Goal: Find specific page/section: Find specific page/section

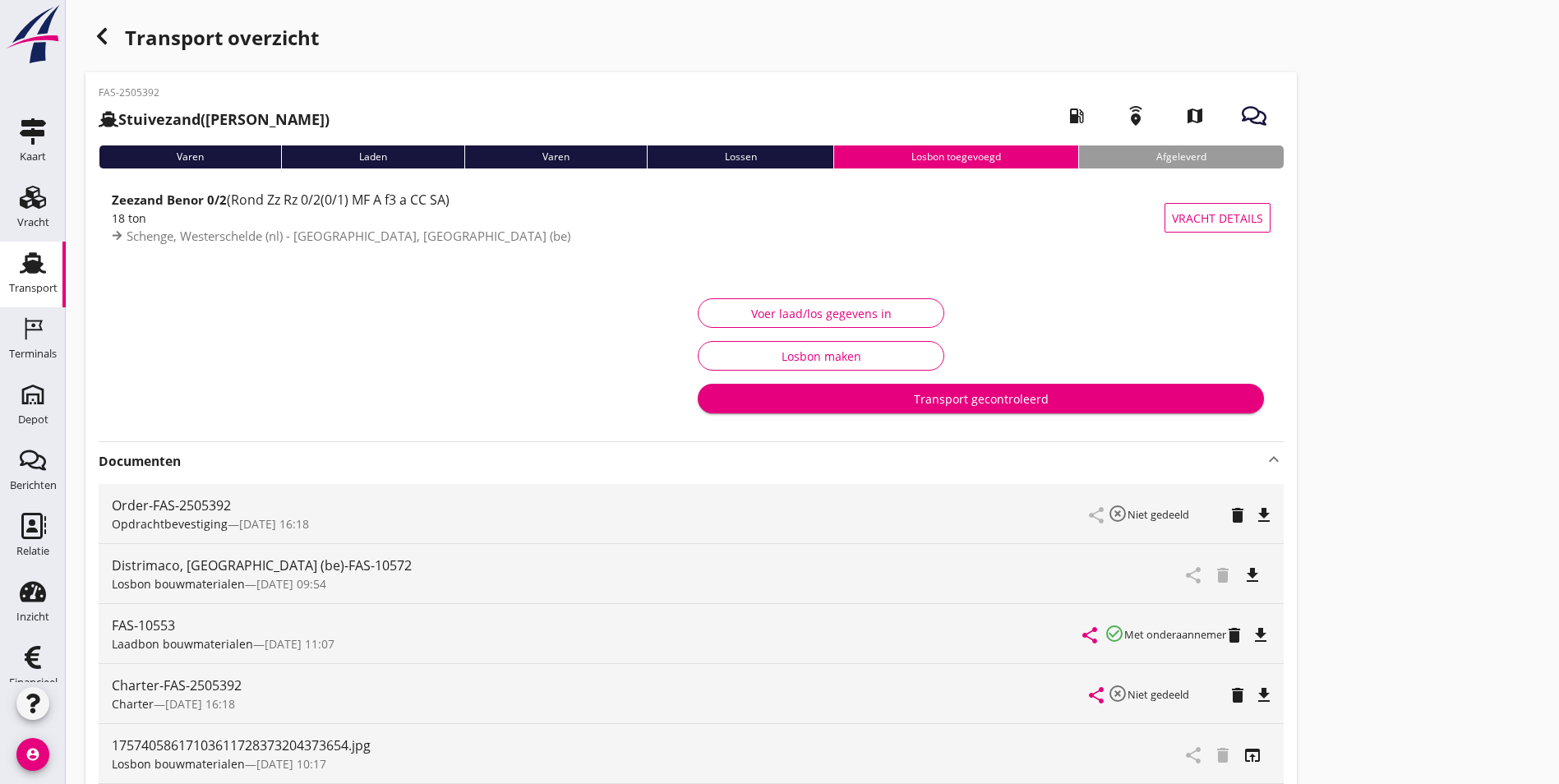
click at [91, 34] on div "button" at bounding box center [102, 36] width 33 height 33
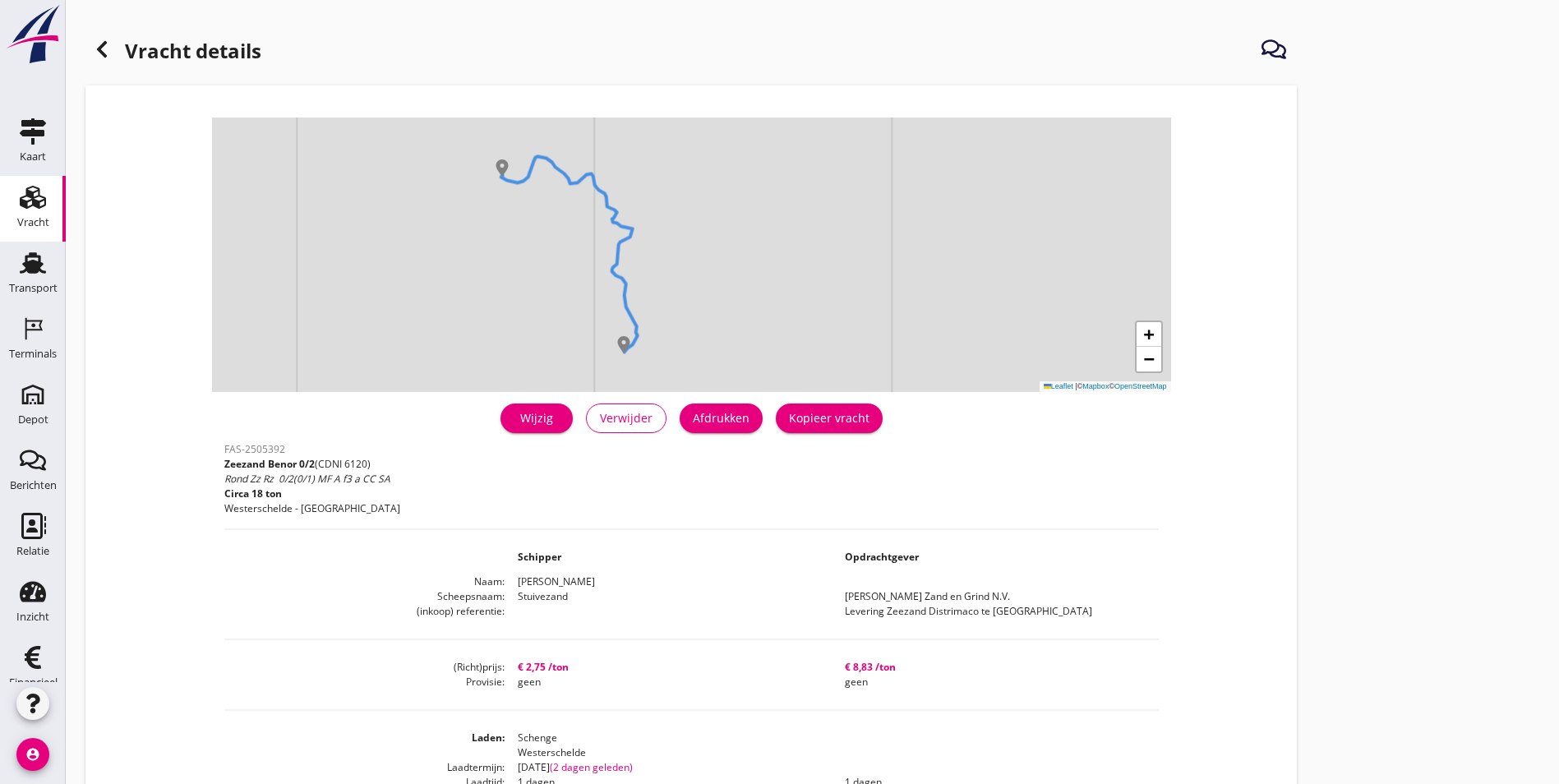
click at [28, 215] on div "Vracht" at bounding box center [33, 221] width 32 height 23
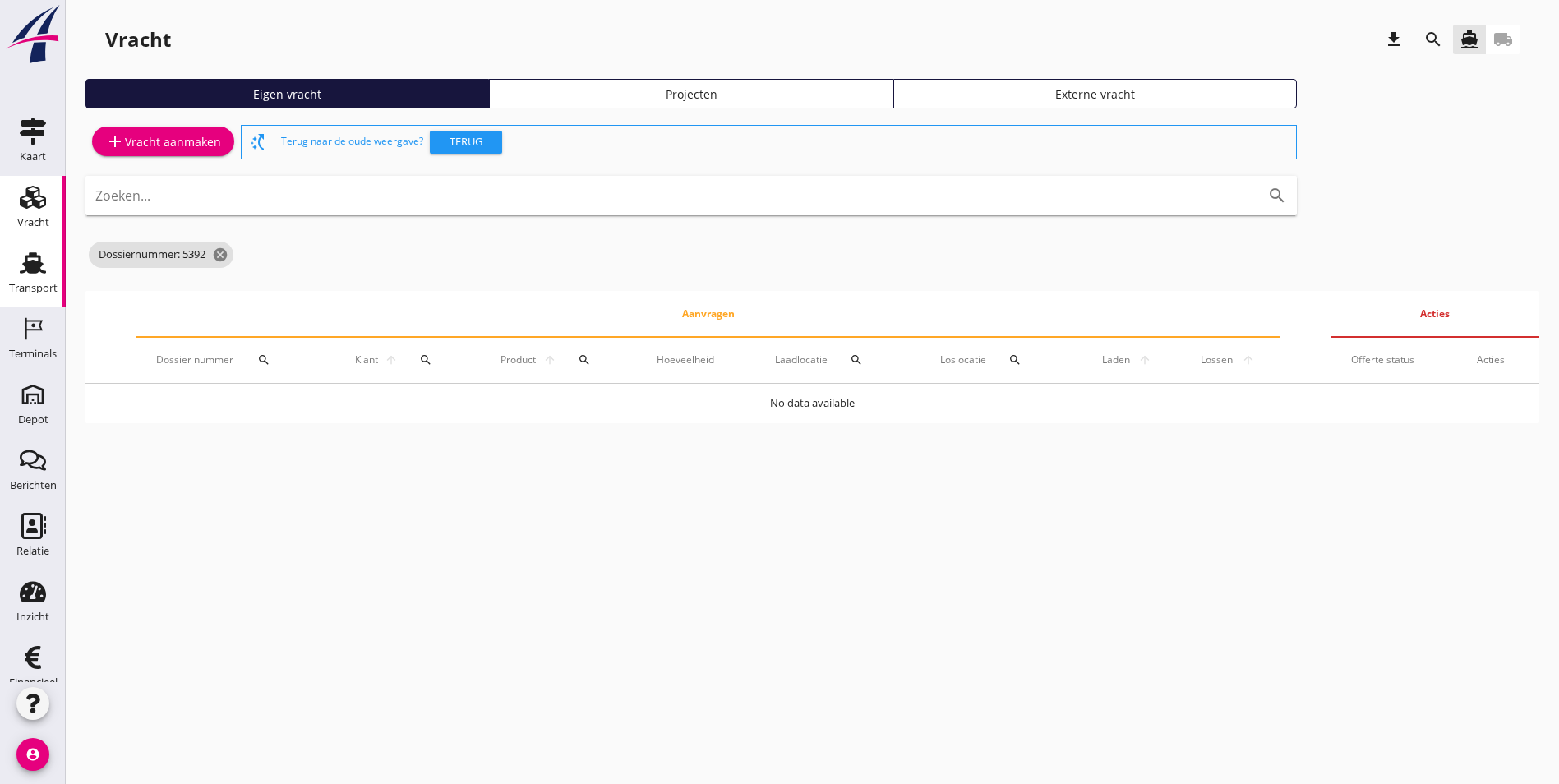
click at [41, 281] on div "Transport" at bounding box center [33, 287] width 49 height 23
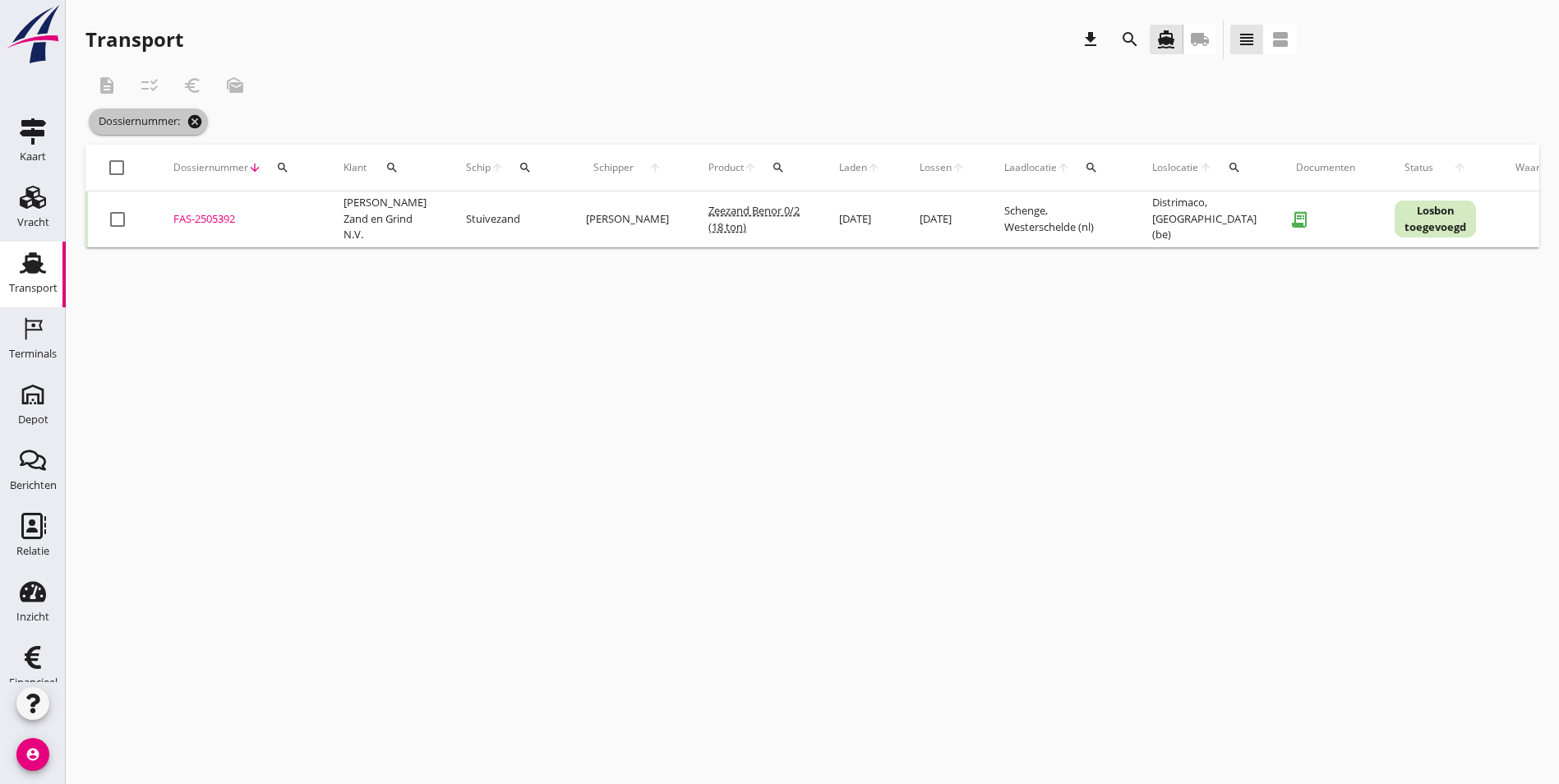
click at [197, 121] on icon "cancel" at bounding box center [195, 122] width 17 height 17
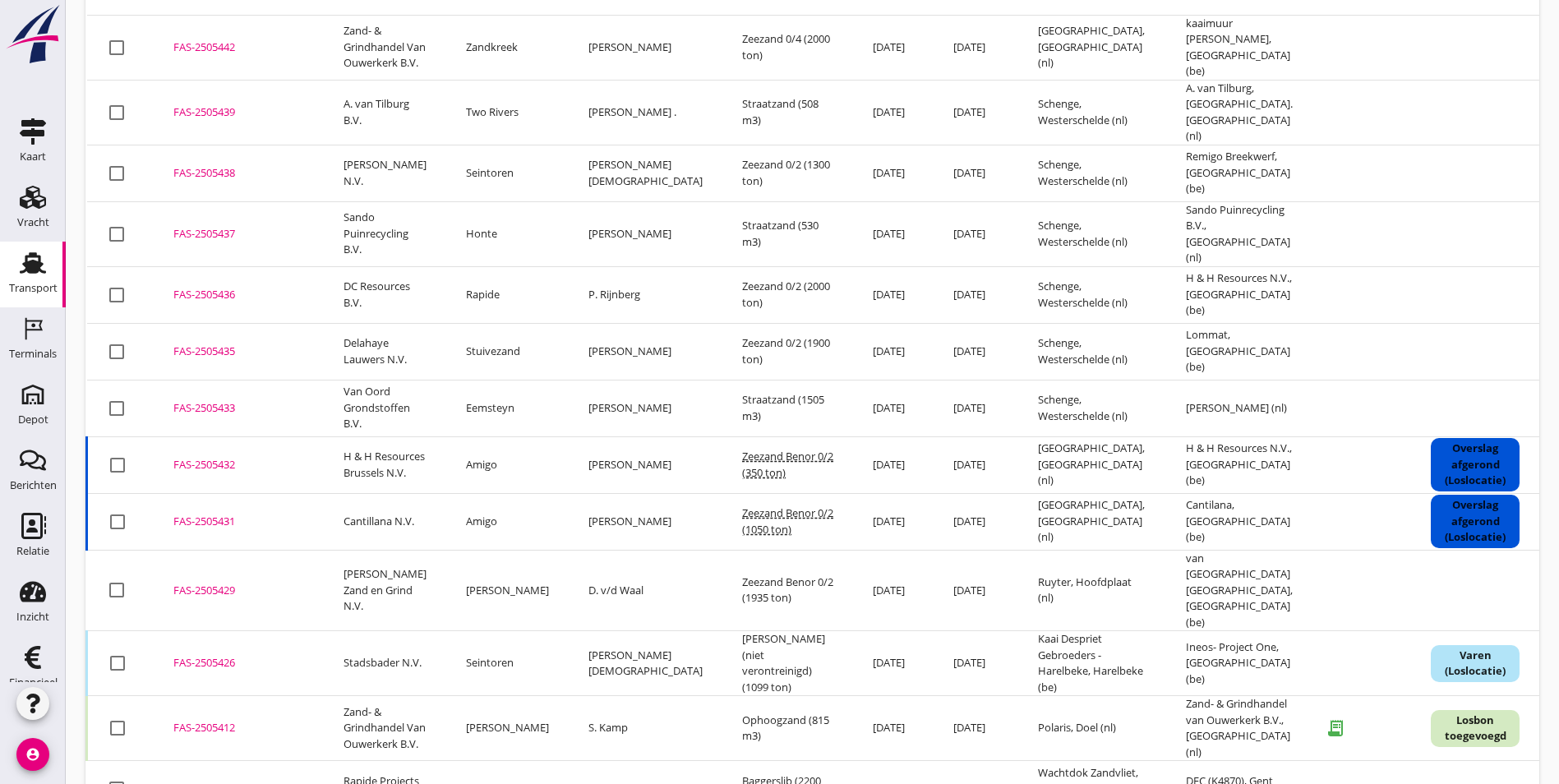
scroll to position [164, 0]
